Goal: Answer question/provide support: Share knowledge or assist other users

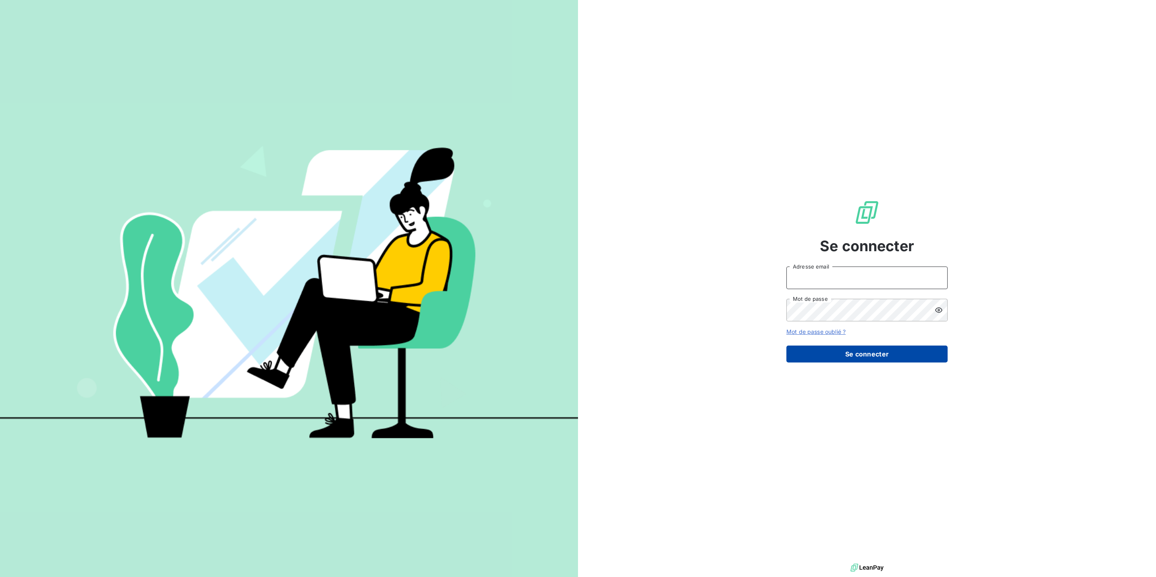
type input "[PERSON_NAME][EMAIL_ADDRESS][DOMAIN_NAME]"
click at [874, 345] on button "Se connecter" at bounding box center [866, 353] width 161 height 17
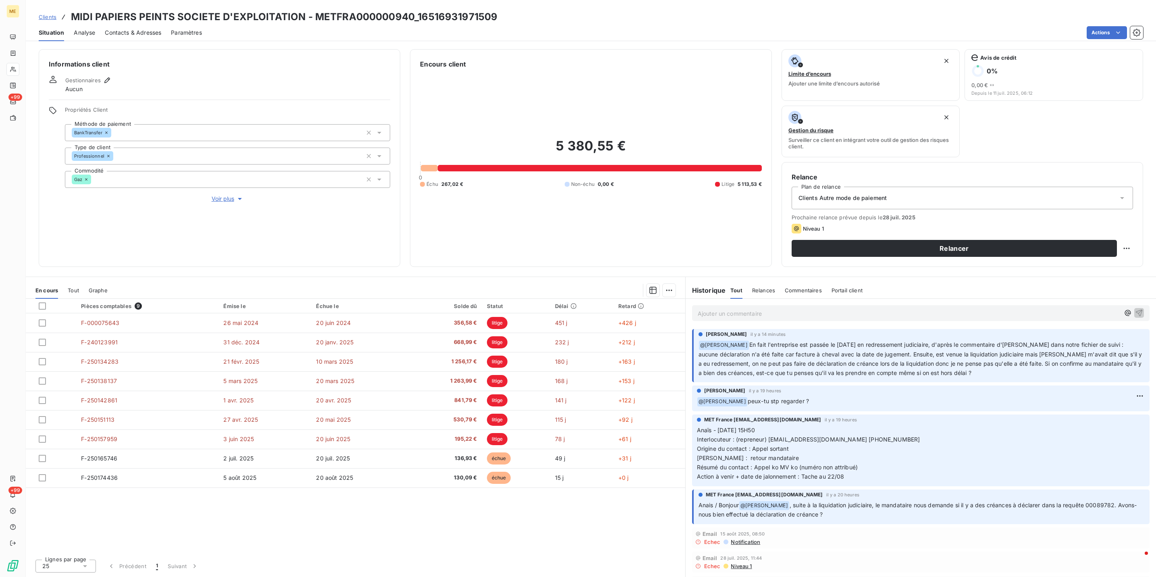
click at [917, 318] on p "Ajouter un commentaire ﻿" at bounding box center [908, 313] width 422 height 10
click at [65, 295] on div "En cours Tout Graphe" at bounding box center [355, 290] width 659 height 17
click at [70, 293] on span "Tout" at bounding box center [73, 290] width 11 height 6
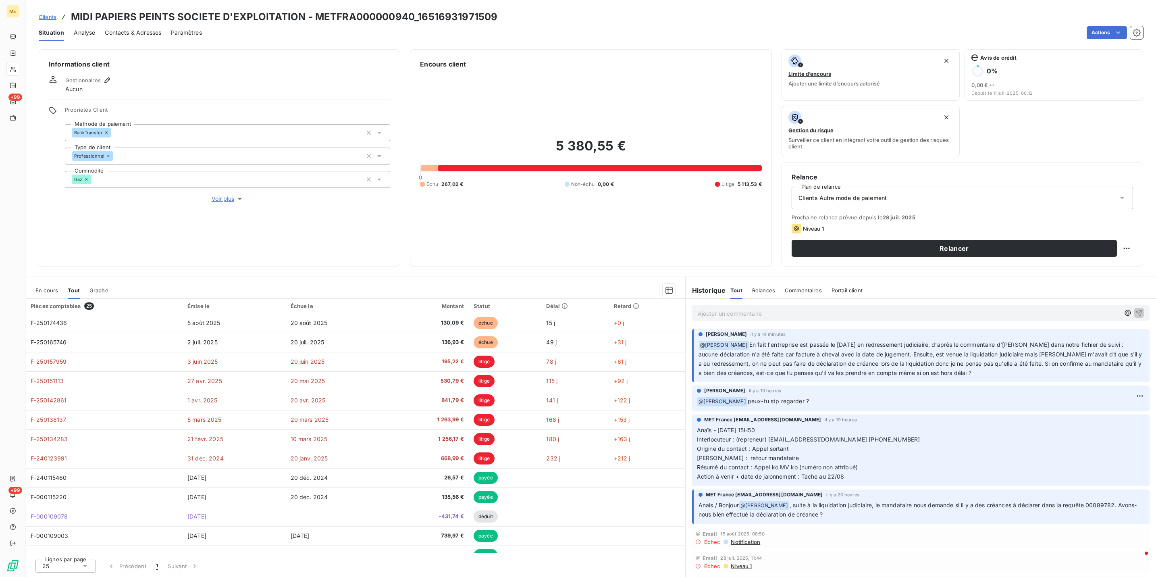
click at [48, 290] on span "En cours" at bounding box center [46, 290] width 23 height 6
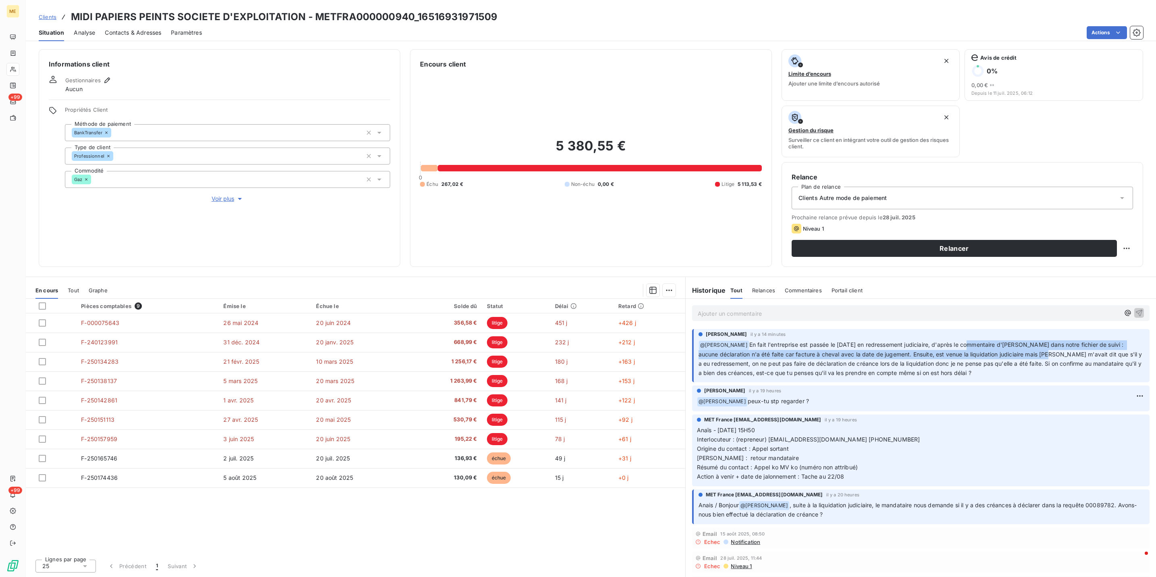
drag, startPoint x: 957, startPoint y: 348, endPoint x: 1027, endPoint y: 356, distance: 70.5
click at [1027, 356] on span "En fait l'entreprise est passée le 04/06/2024 en redressement judiciaire, d'apr…" at bounding box center [920, 358] width 445 height 35
drag, startPoint x: 1027, startPoint y: 356, endPoint x: 1033, endPoint y: 370, distance: 15.4
click at [1033, 370] on p "﻿ @ Xavier Ruez En fait l'entreprise est passée le 04/06/2024 en redressement j…" at bounding box center [921, 358] width 446 height 37
drag, startPoint x: 778, startPoint y: 362, endPoint x: 943, endPoint y: 362, distance: 165.2
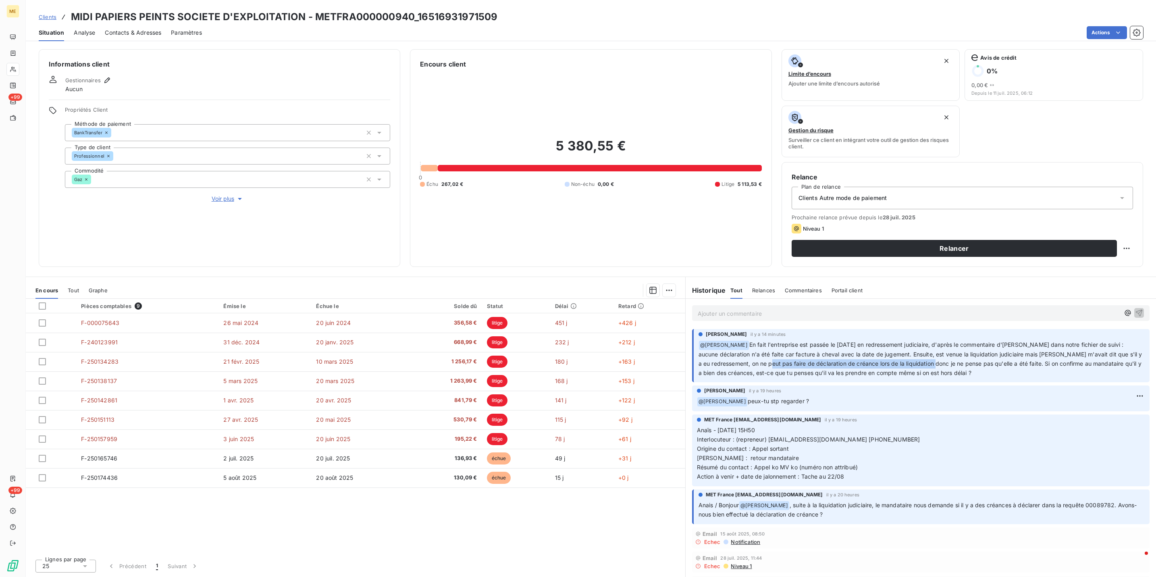
click at [943, 362] on span "En fait l'entreprise est passée le 04/06/2024 en redressement judiciaire, d'apr…" at bounding box center [920, 358] width 445 height 35
drag, startPoint x: 943, startPoint y: 362, endPoint x: 956, endPoint y: 366, distance: 14.4
click at [954, 365] on span "En fait l'entreprise est passée le 04/06/2024 en redressement judiciaire, d'apr…" at bounding box center [920, 358] width 445 height 35
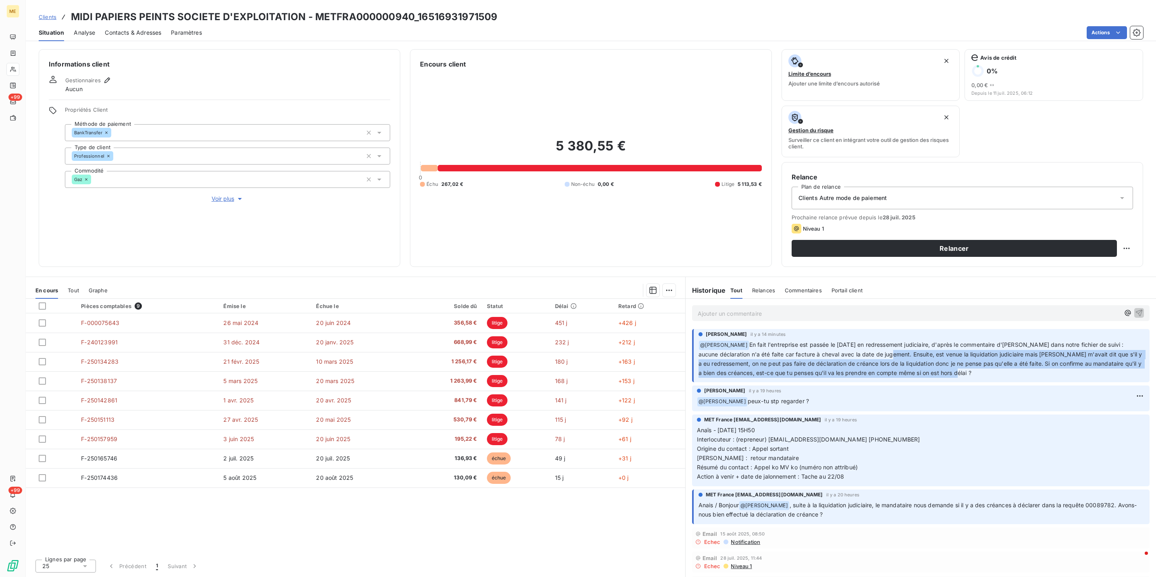
drag, startPoint x: 977, startPoint y: 374, endPoint x: 874, endPoint y: 353, distance: 105.2
click at [874, 353] on p "﻿ @ Xavier Ruez En fait l'entreprise est passée le 04/06/2024 en redressement j…" at bounding box center [921, 358] width 446 height 37
drag, startPoint x: 874, startPoint y: 353, endPoint x: 970, endPoint y: 371, distance: 97.6
click at [970, 371] on span "En fait l'entreprise est passée le 04/06/2024 en redressement judiciaire, d'apr…" at bounding box center [920, 358] width 445 height 35
